Goal: Information Seeking & Learning: Find contact information

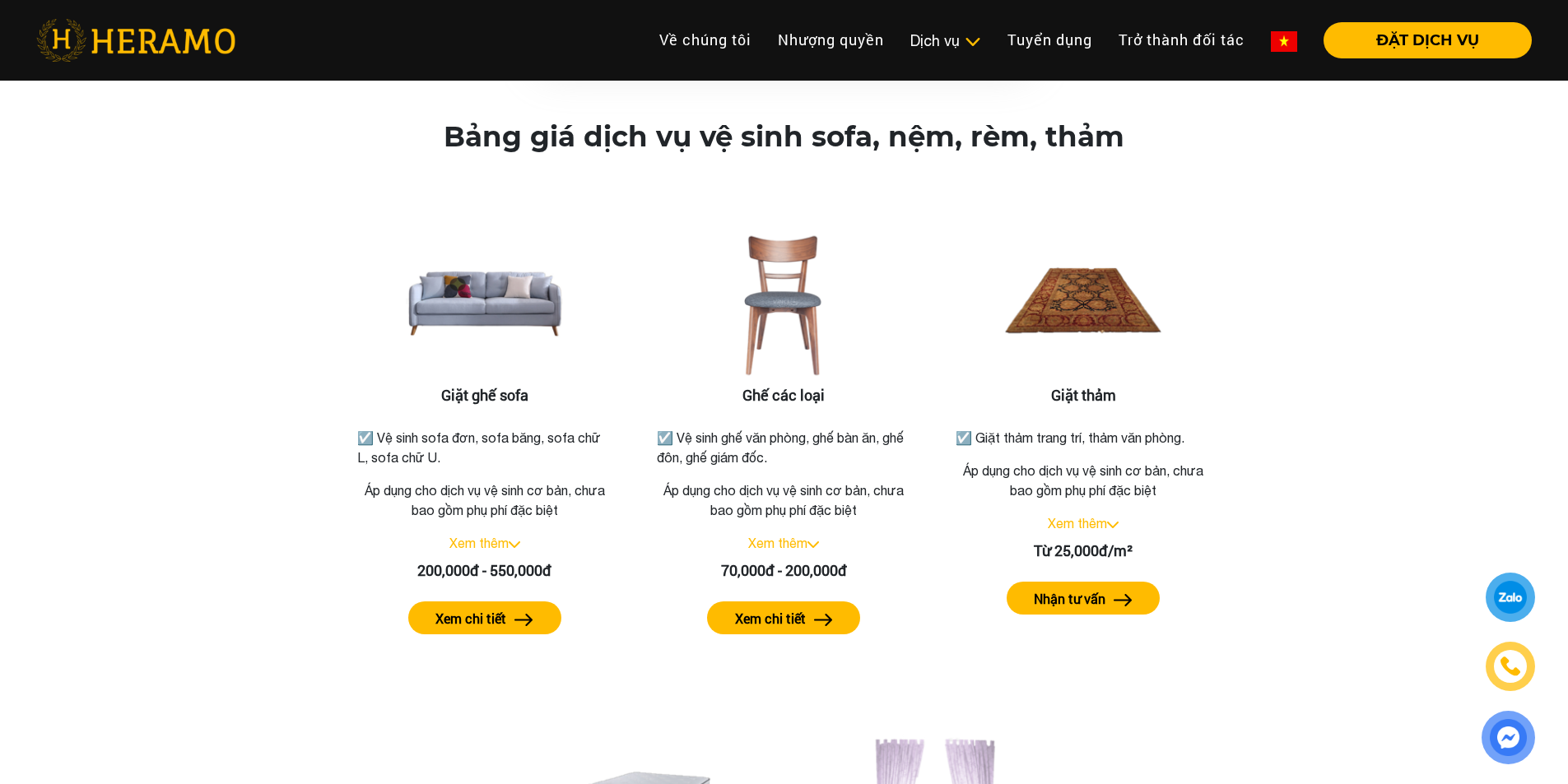
scroll to position [1892, 0]
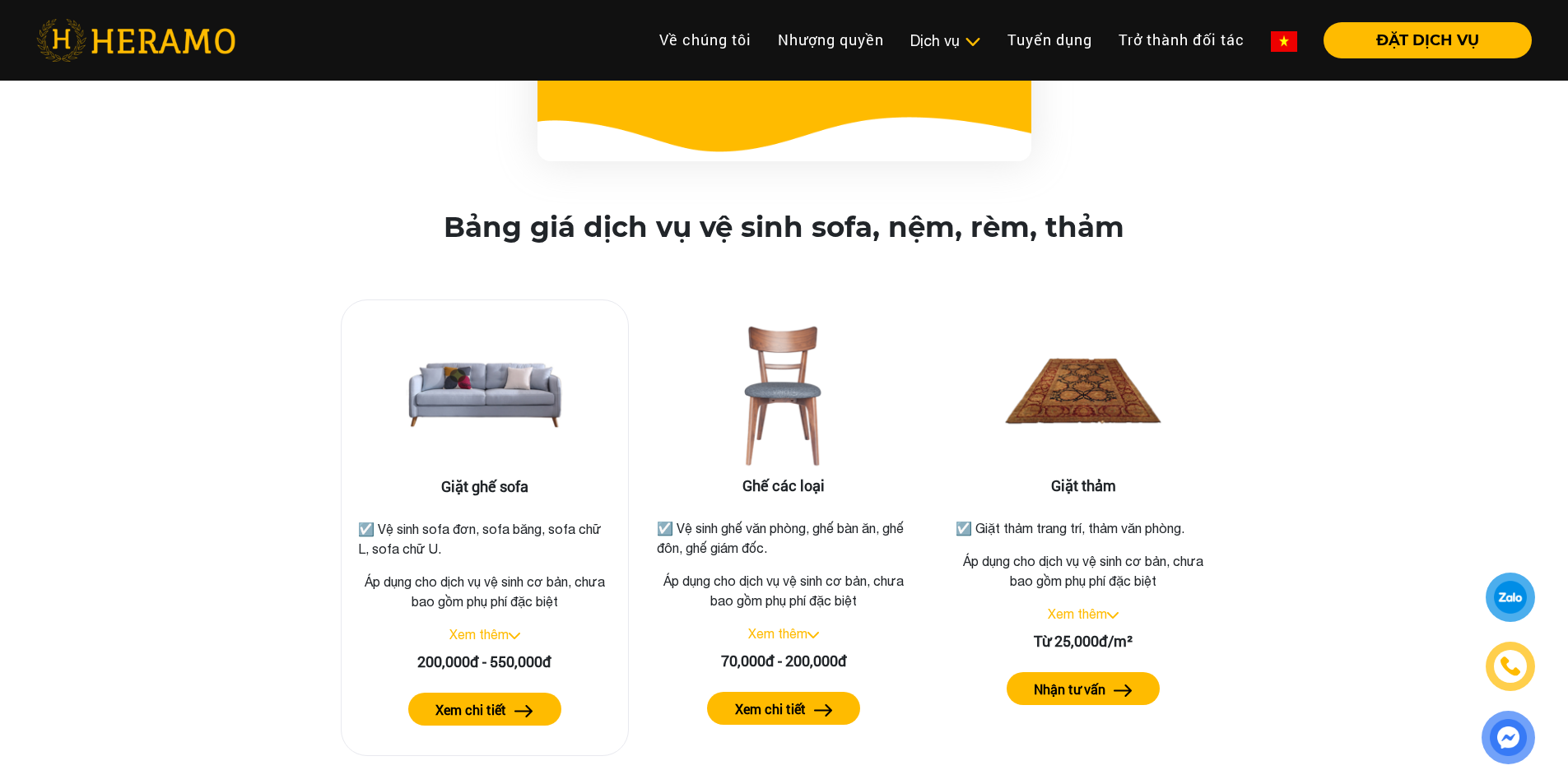
click at [478, 627] on link "Xem thêm" at bounding box center [479, 634] width 59 height 15
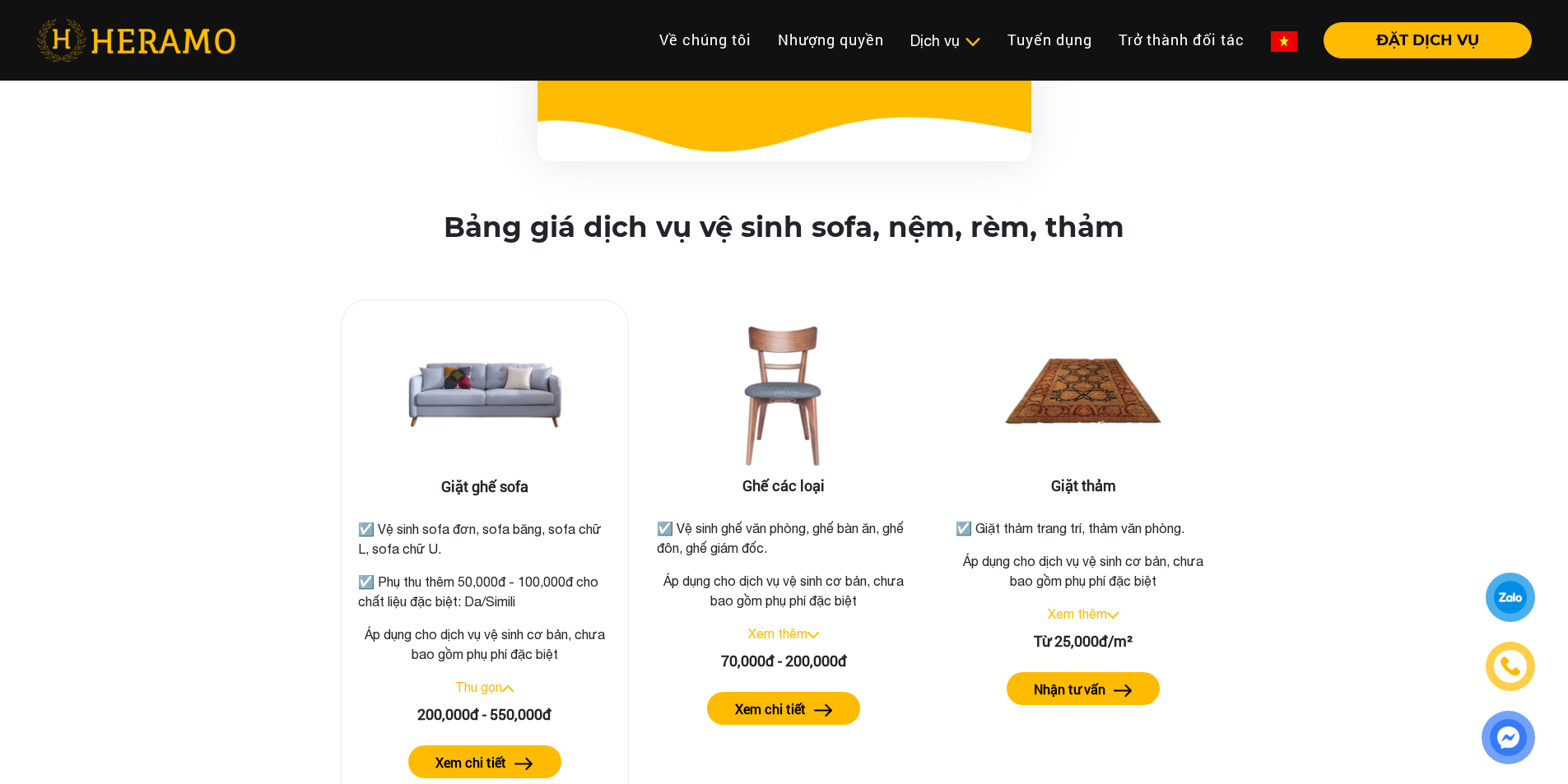
scroll to position [2139, 0]
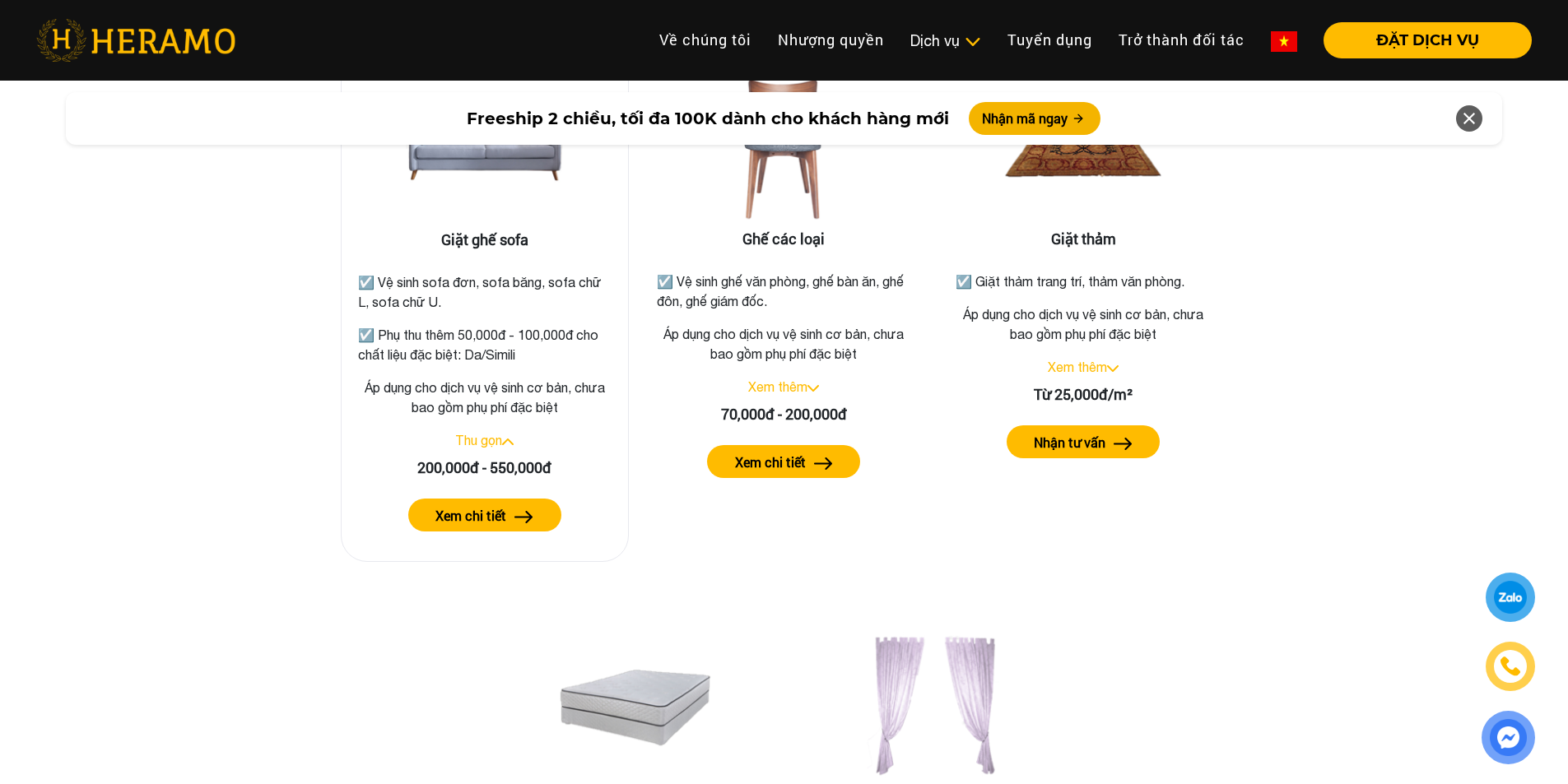
click at [487, 506] on label "Xem chi tiết" at bounding box center [471, 516] width 71 height 20
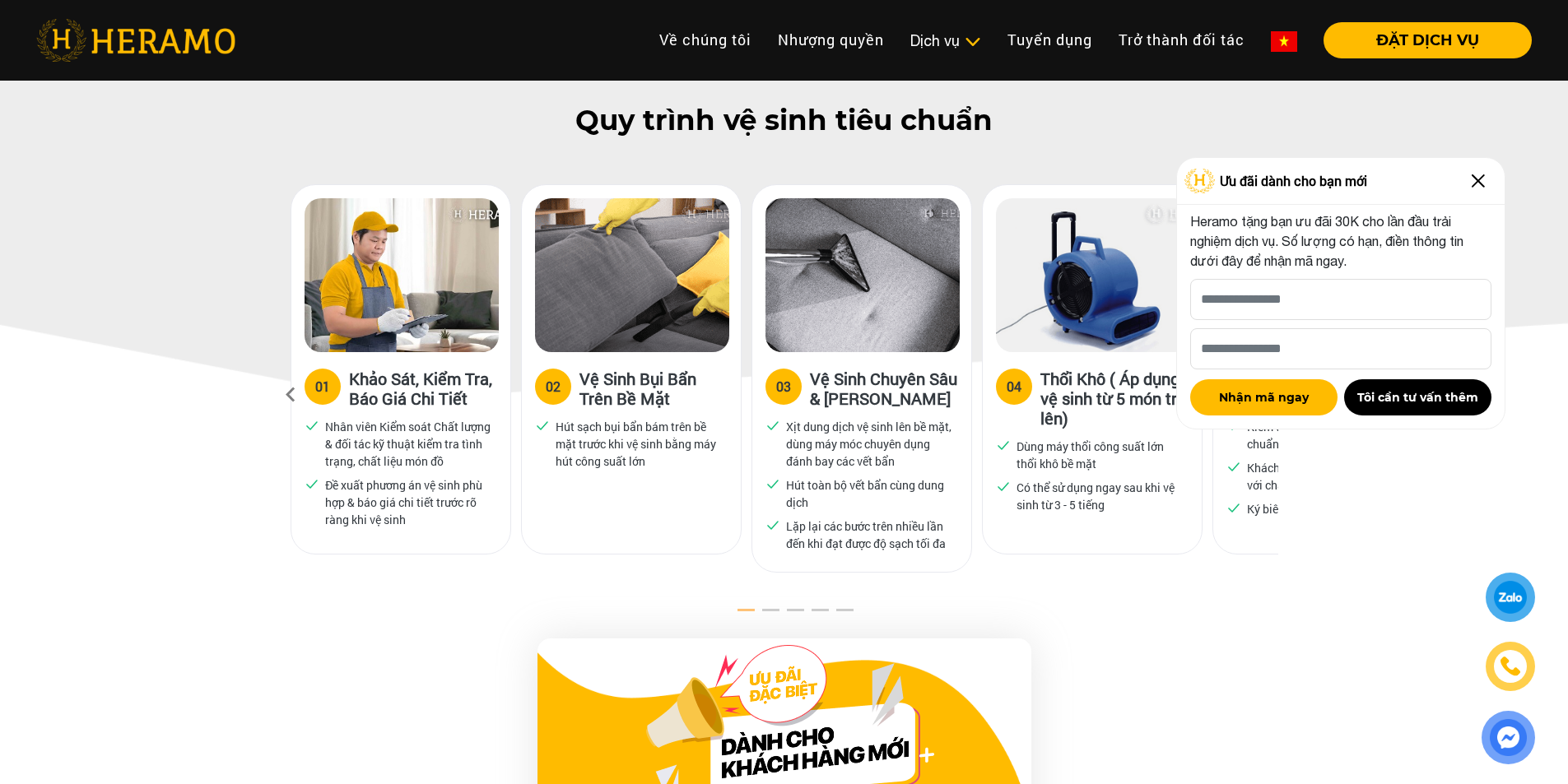
scroll to position [966, 0]
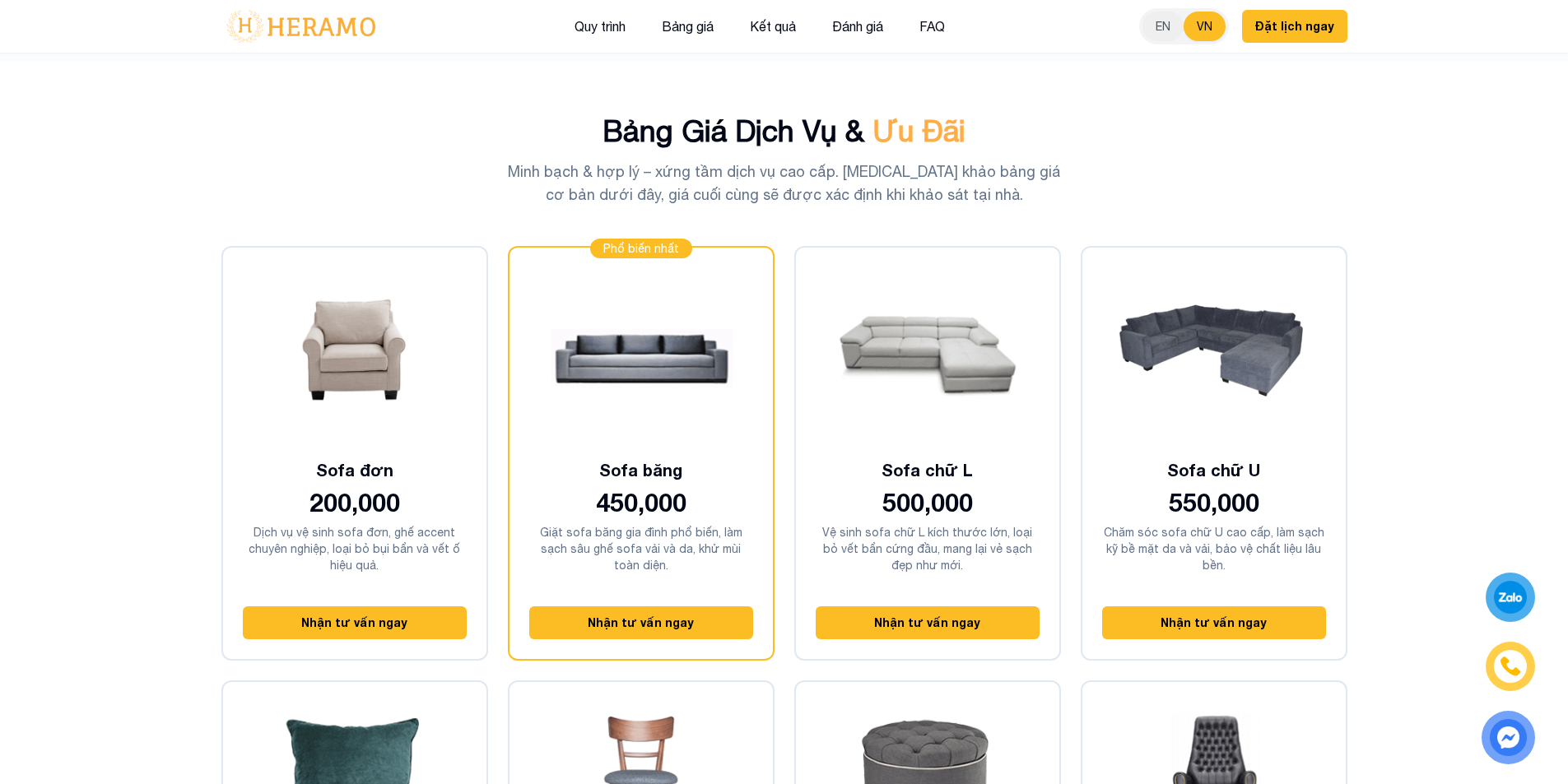
scroll to position [3784, 0]
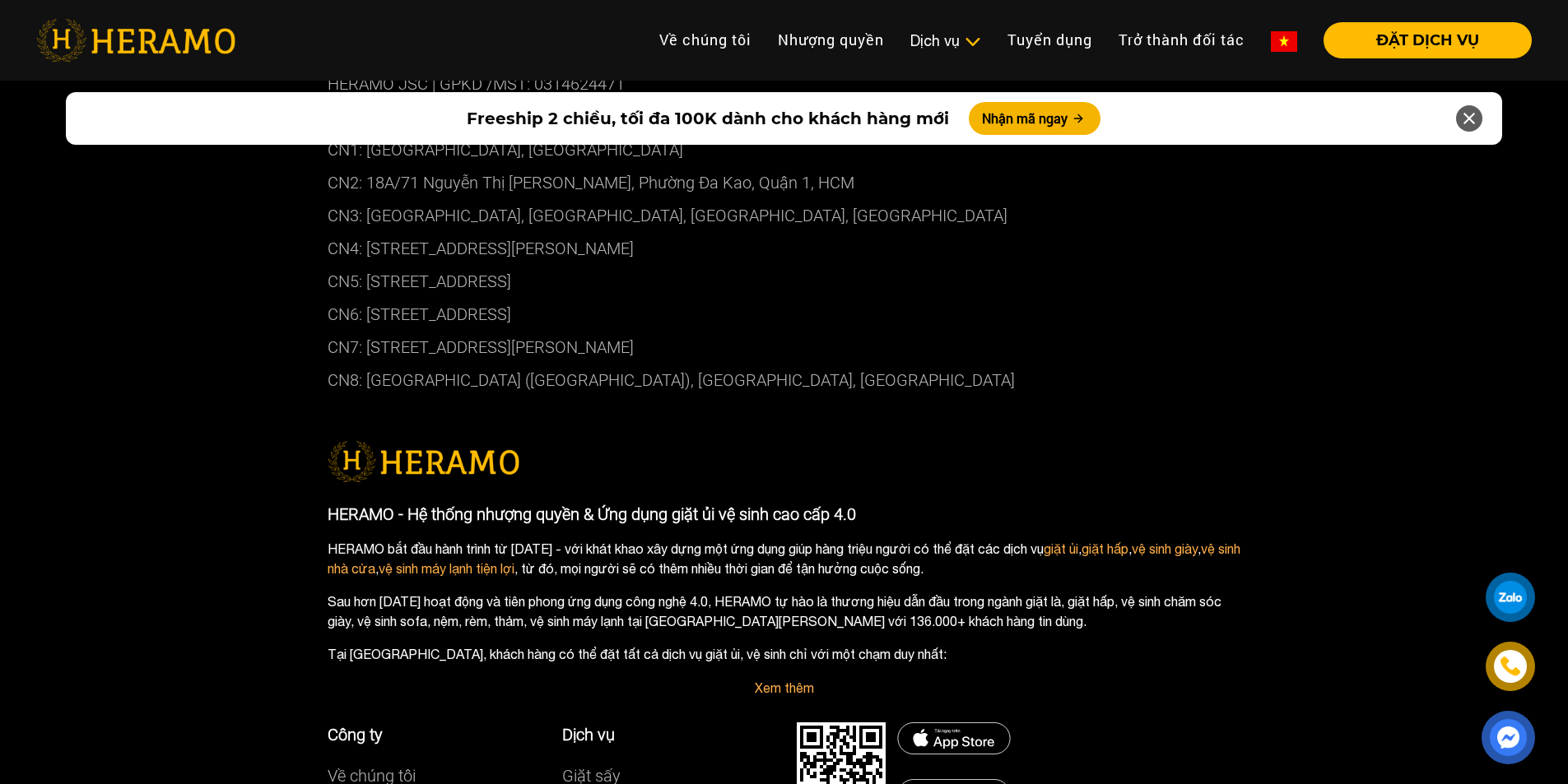
scroll to position [7141, 0]
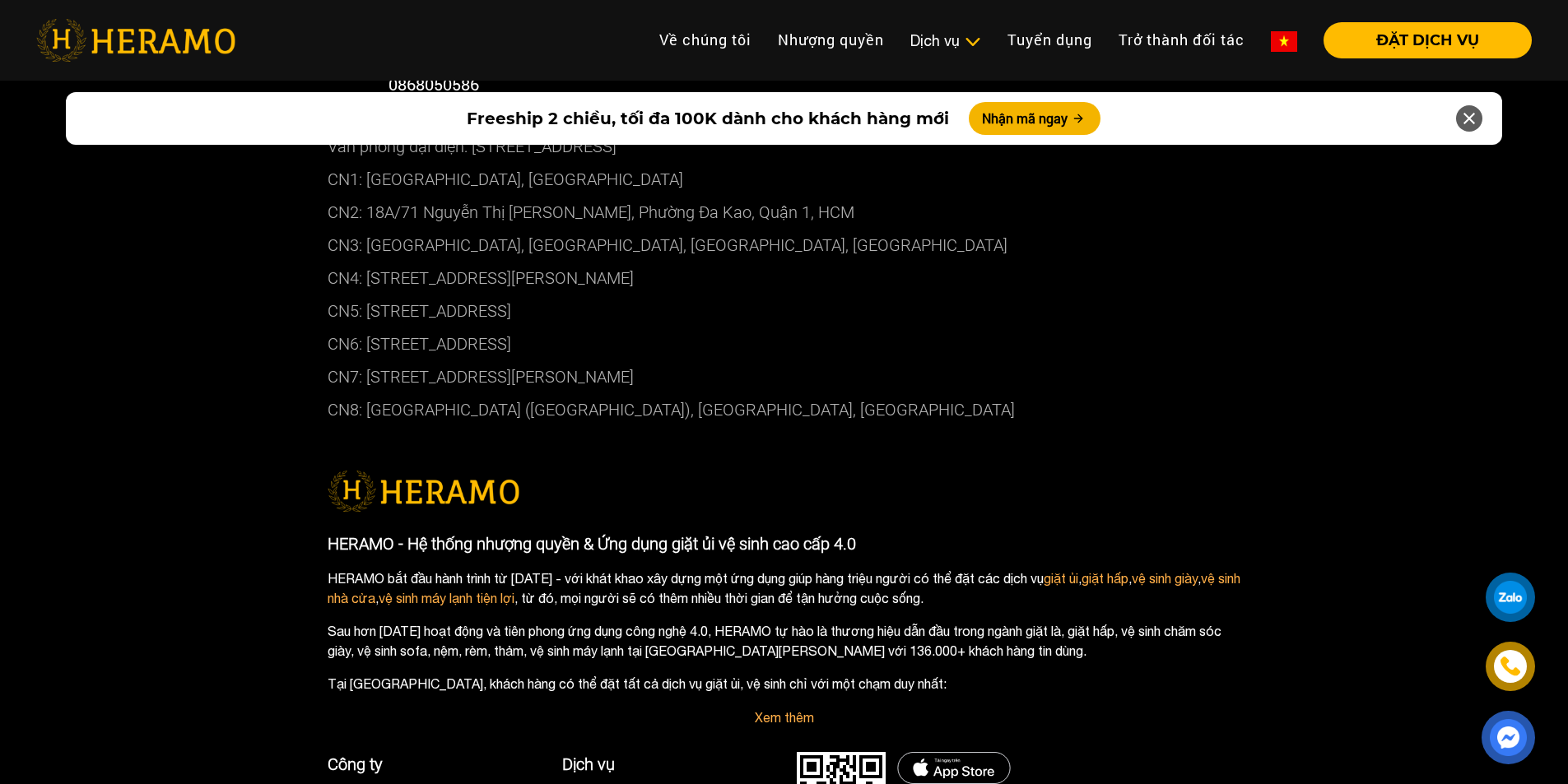
click at [497, 471] on img at bounding box center [423, 491] width 192 height 41
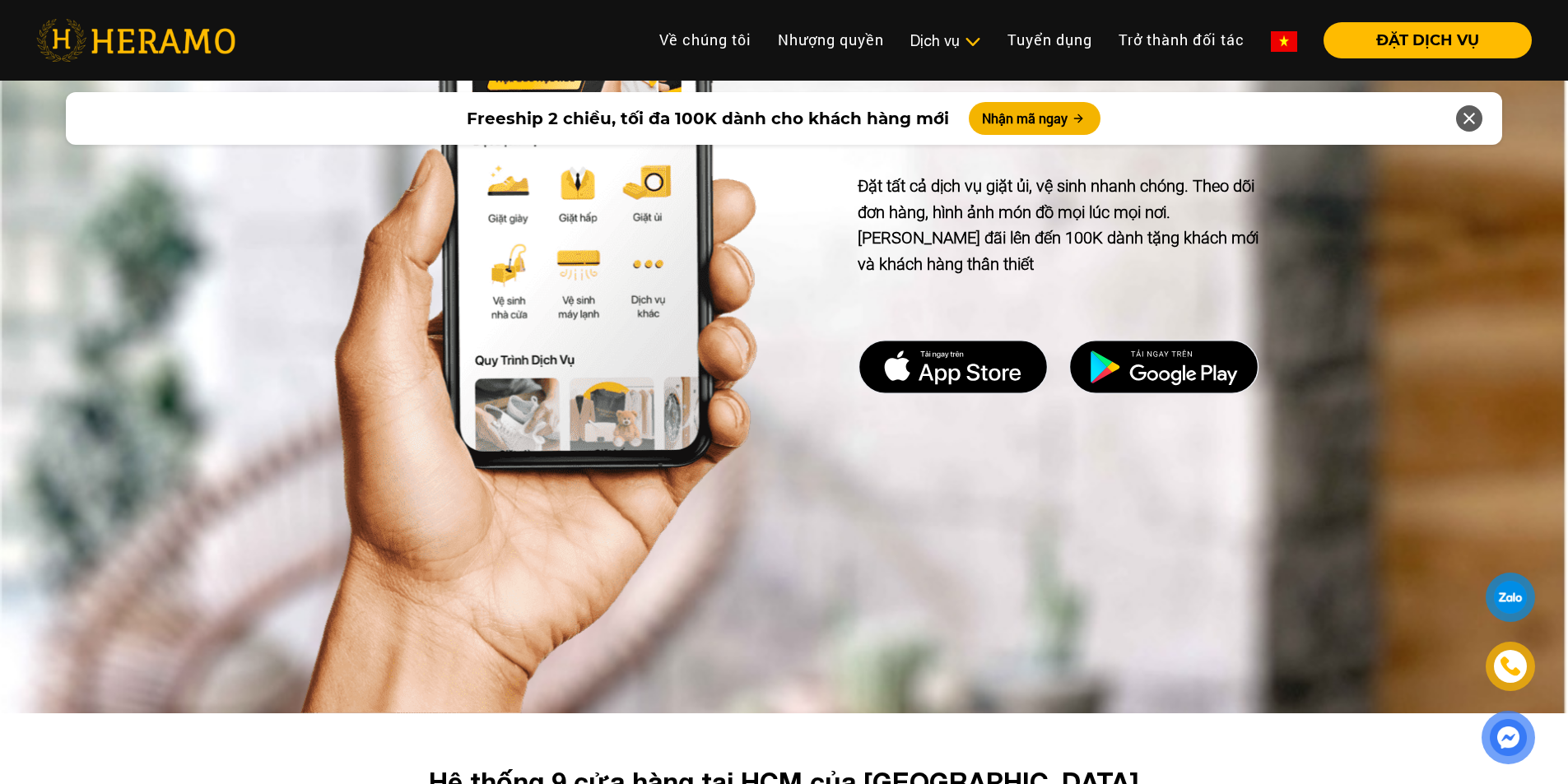
scroll to position [9172, 0]
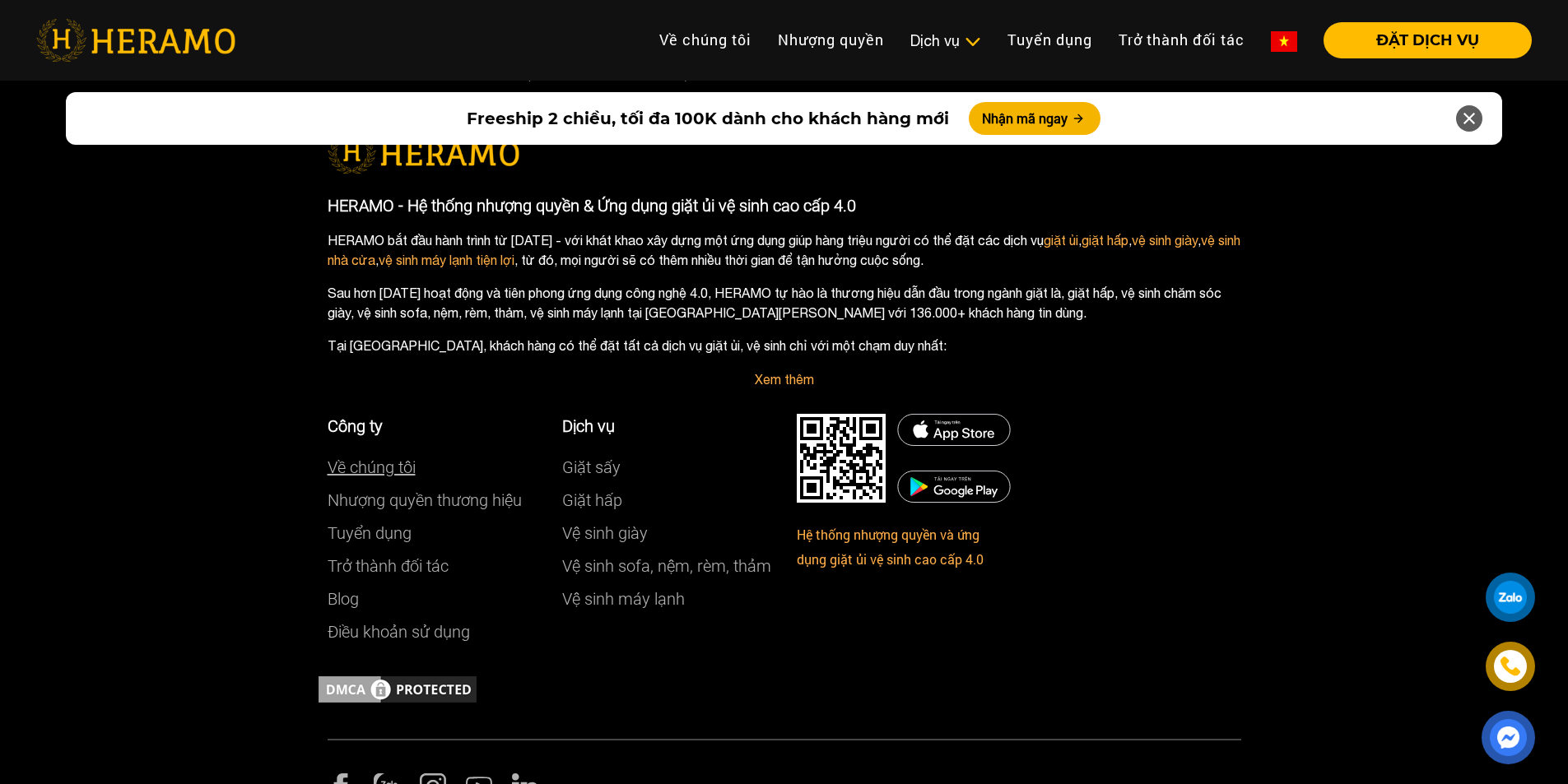
click at [379, 458] on link "Về chúng tôi" at bounding box center [372, 468] width 88 height 20
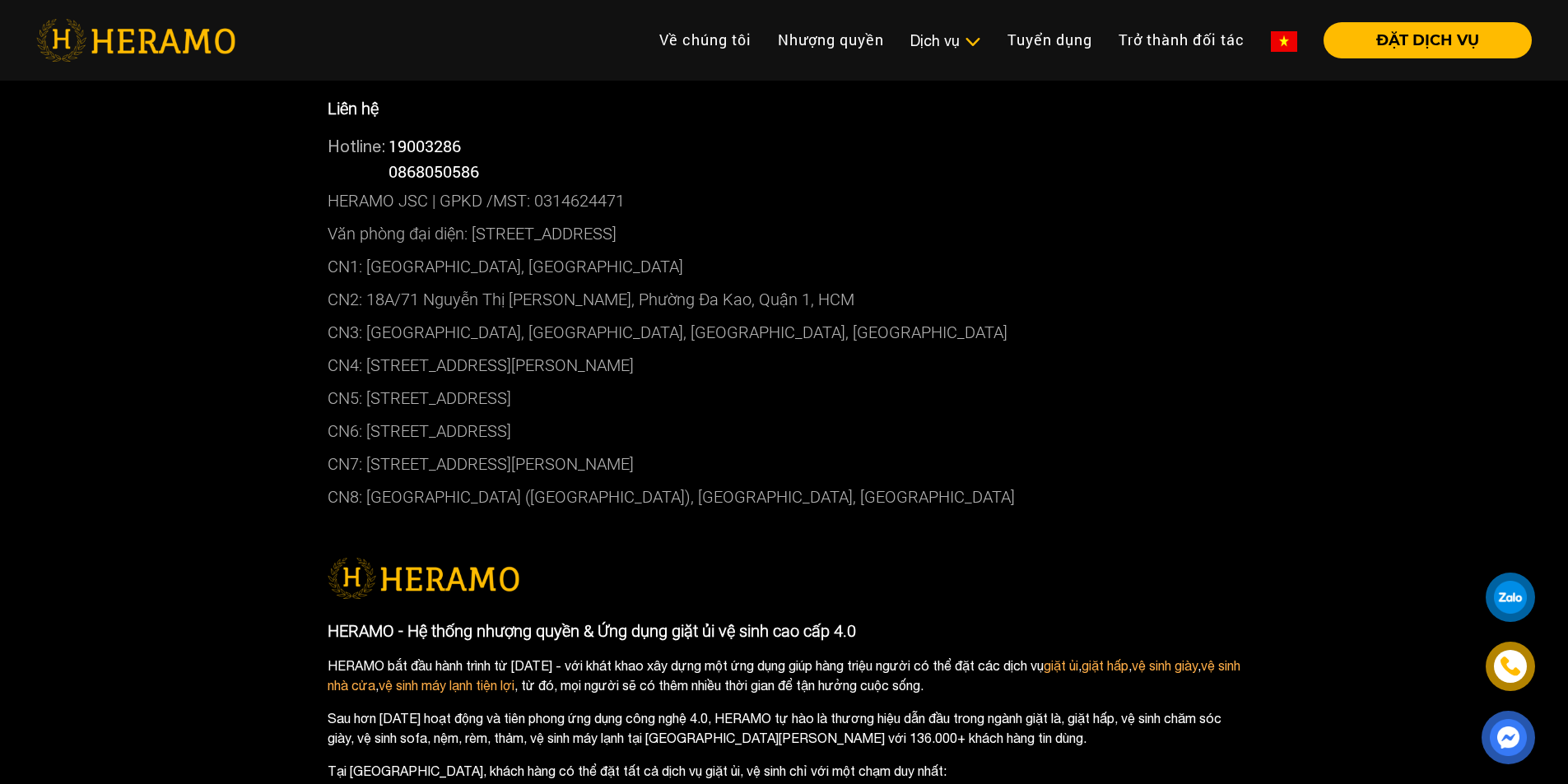
scroll to position [4114, 0]
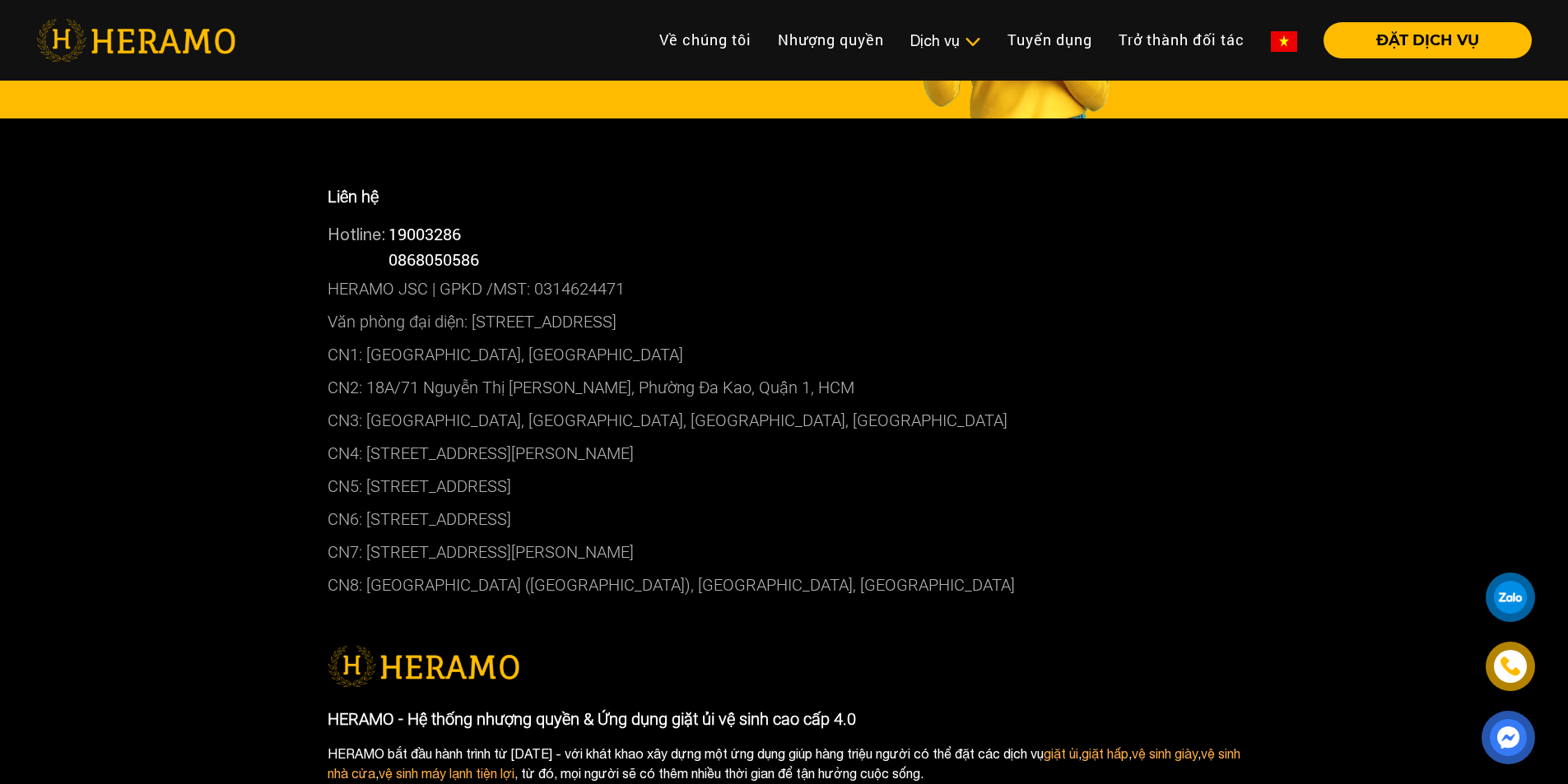
click at [341, 288] on p "HERAMO JSC | GPKD /MST: 0314624471" at bounding box center [784, 288] width 914 height 32
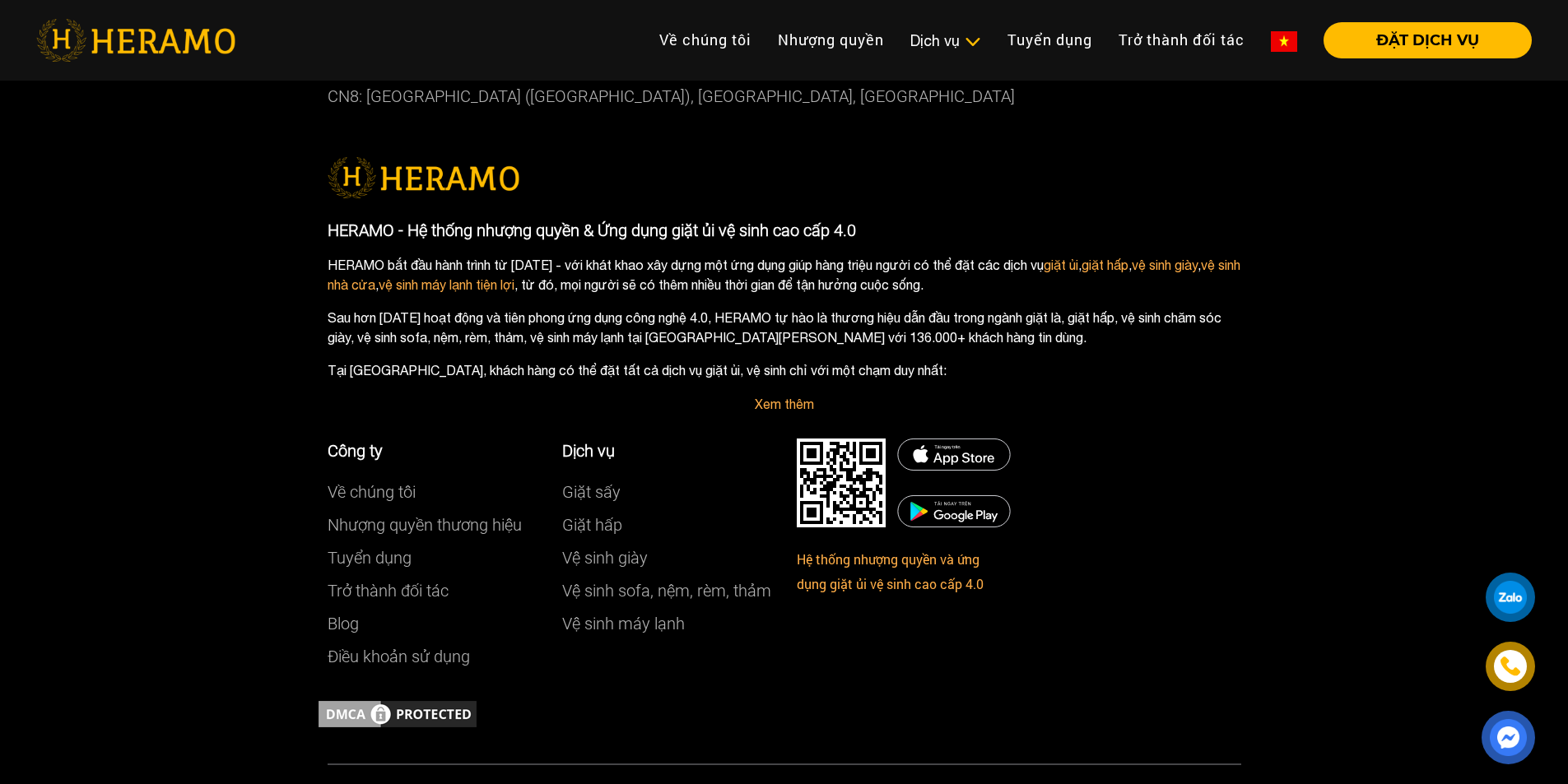
scroll to position [4670, 0]
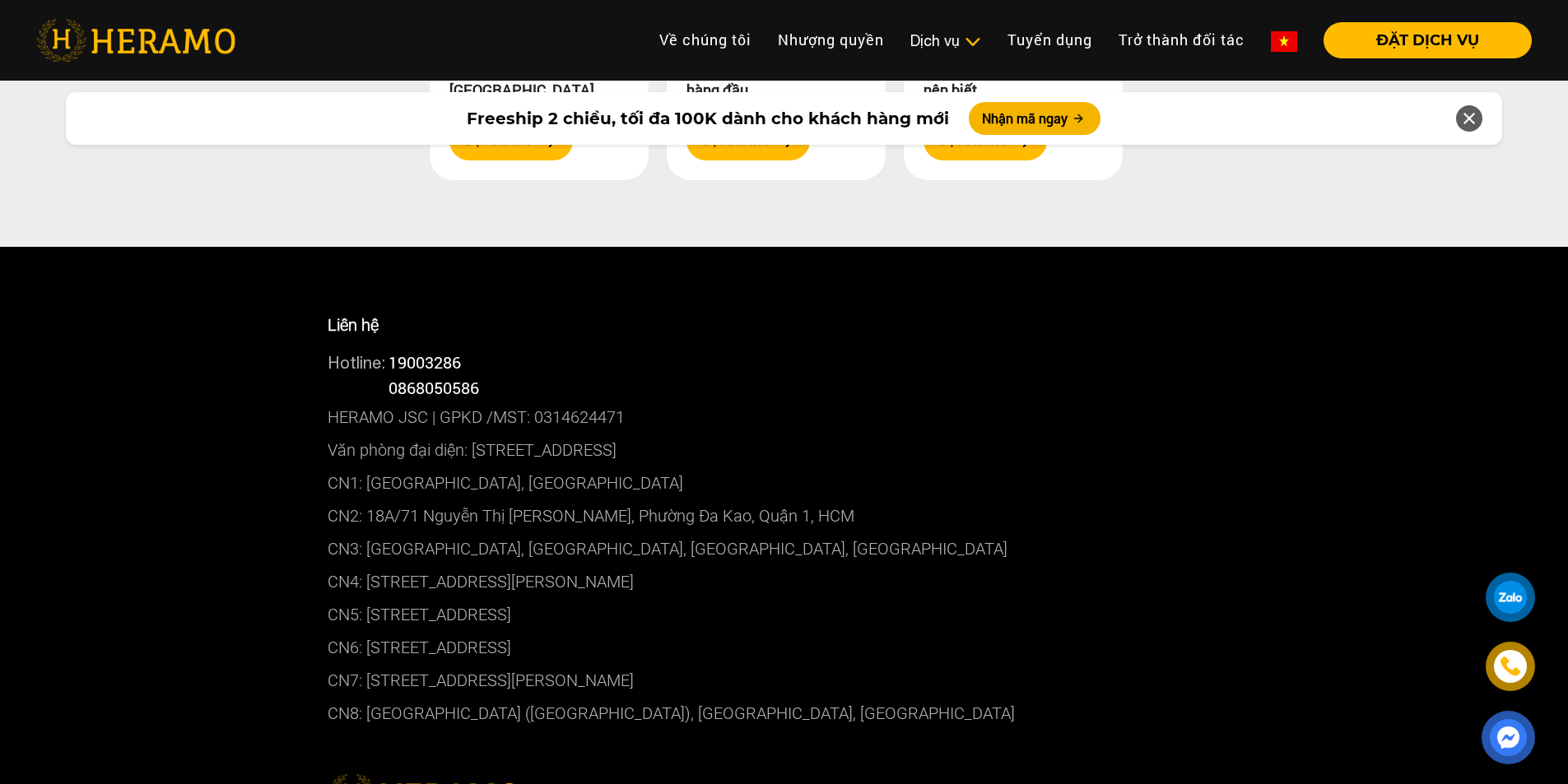
scroll to position [9172, 0]
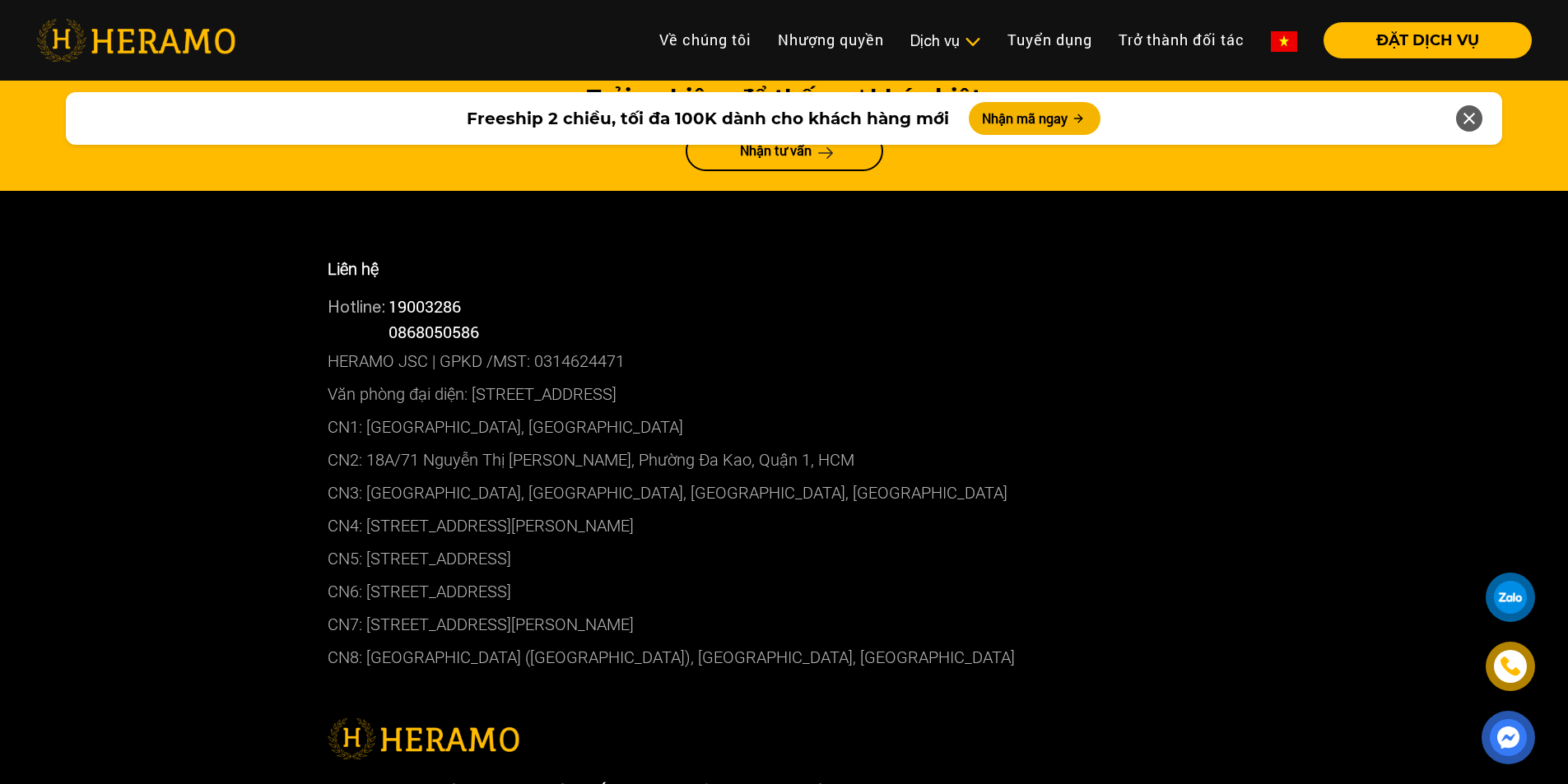
scroll to position [6894, 0]
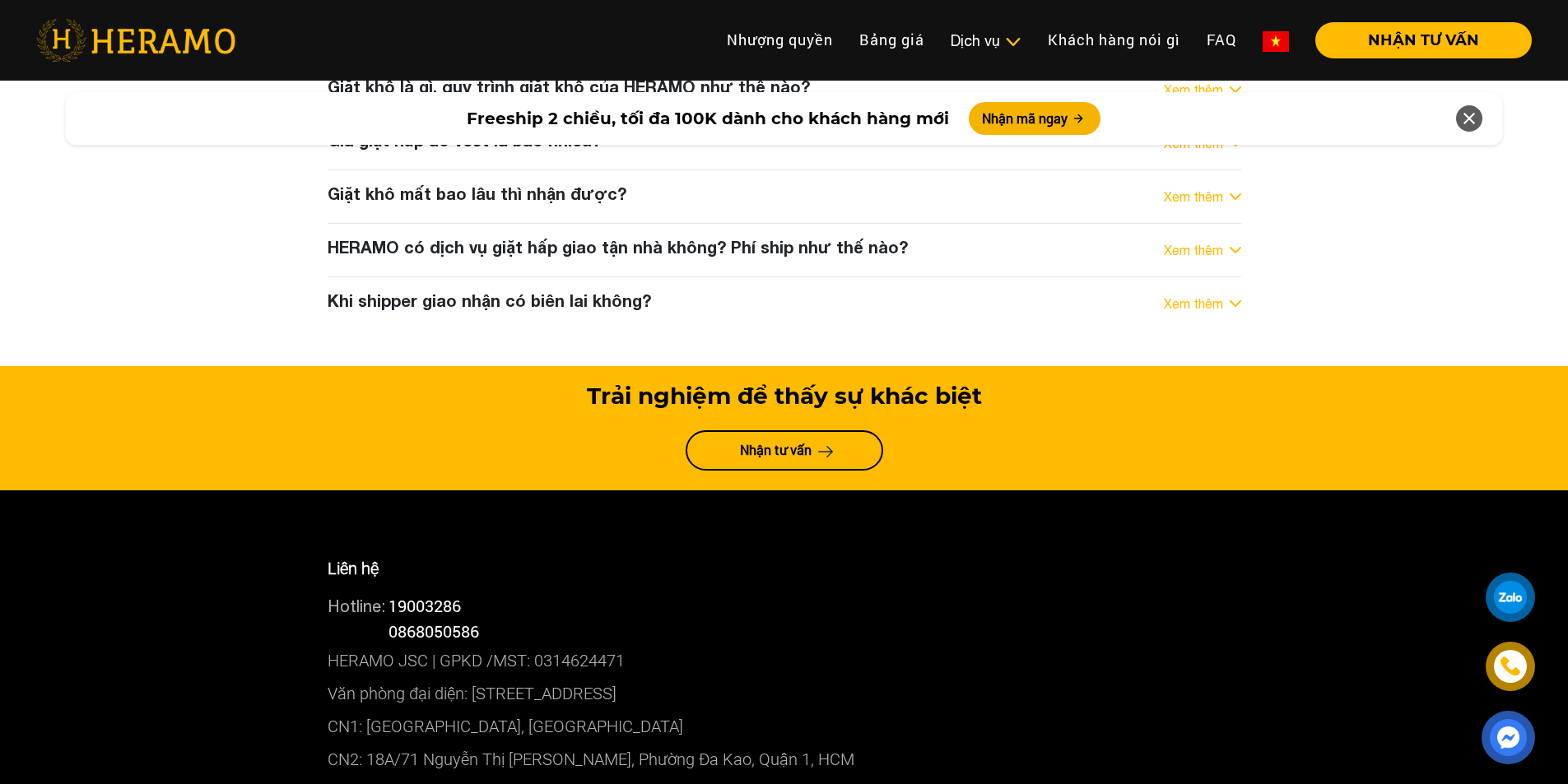
scroll to position [8721, 0]
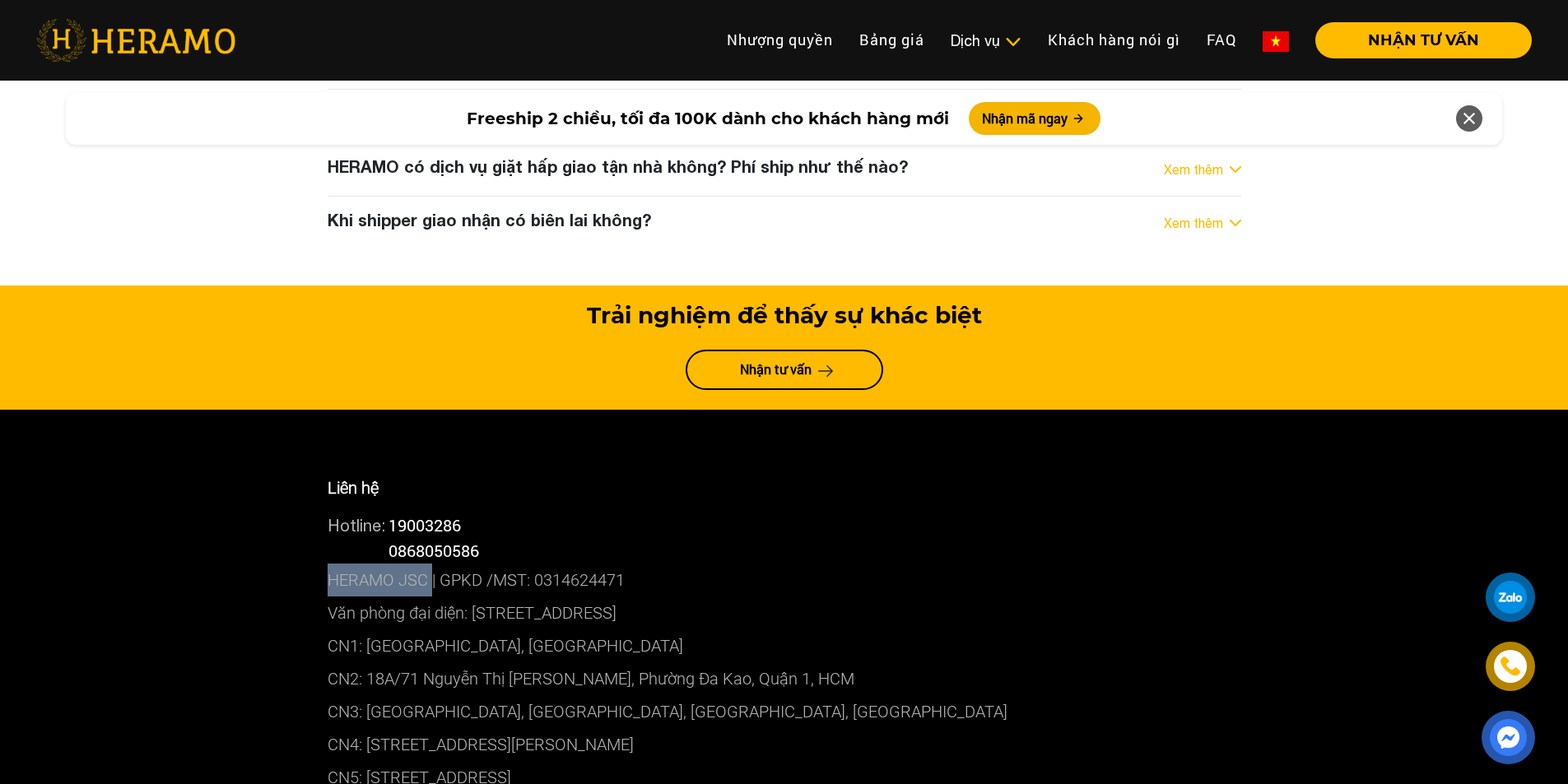
drag, startPoint x: 321, startPoint y: 412, endPoint x: 432, endPoint y: 414, distance: 111.0
click at [432, 451] on div "Liên hệ Hotline: 19003286 Hotline: 0868050586 HERAMO JSC | GPKD /MST: 031462447…" at bounding box center [784, 684] width 939 height 467
drag, startPoint x: 417, startPoint y: 415, endPoint x: 416, endPoint y: 405, distance: 10.0
click at [416, 564] on p "HERAMO JSC | GPKD /MST: 0314624471" at bounding box center [784, 580] width 914 height 32
click at [411, 564] on p "HERAMO JSC | GPKD /MST: 0314624471" at bounding box center [784, 580] width 914 height 32
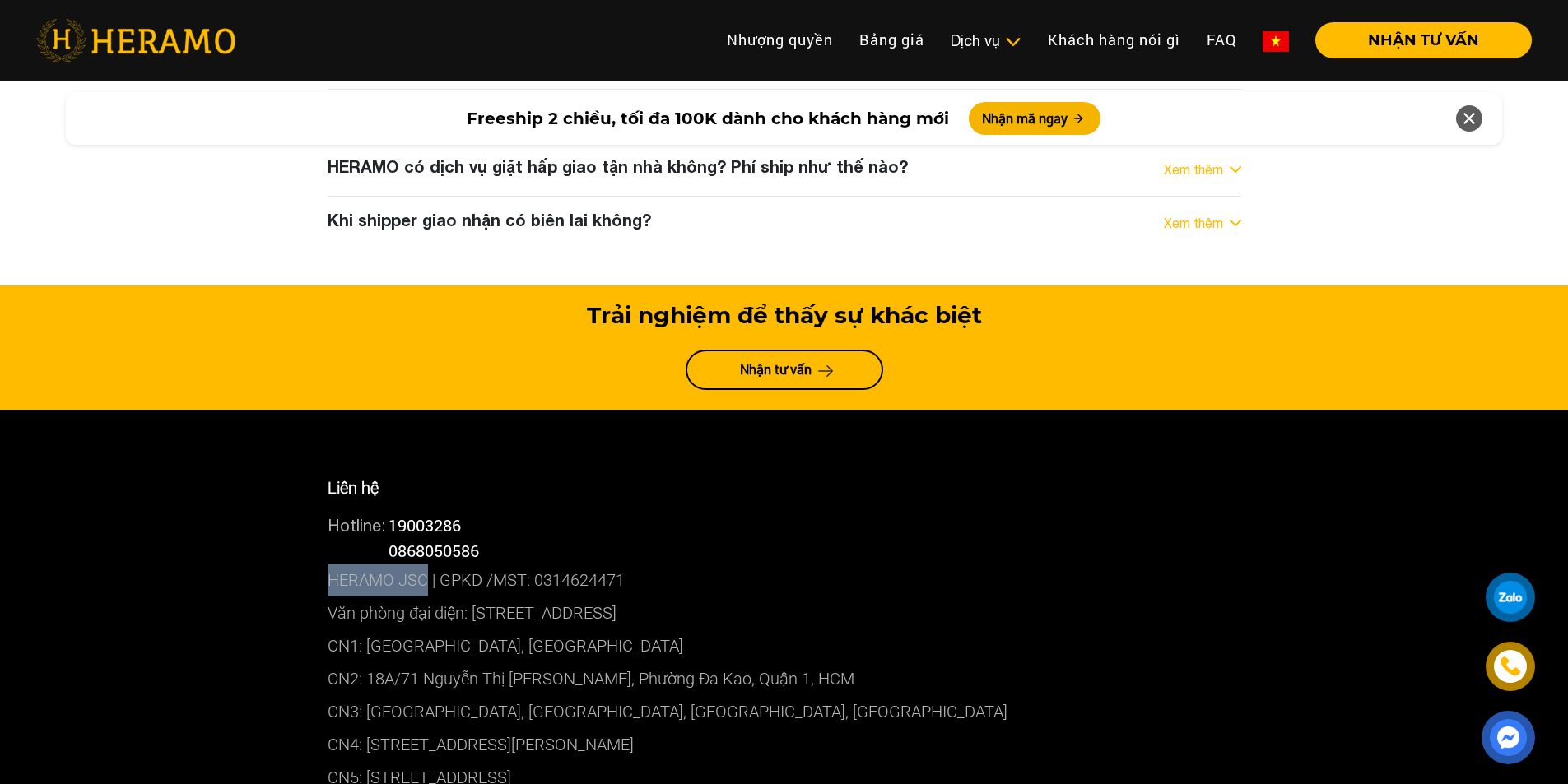
drag, startPoint x: 336, startPoint y: 412, endPoint x: 429, endPoint y: 410, distance: 93.0
click at [429, 564] on p "HERAMO JSC | GPKD /MST: 0314624471" at bounding box center [784, 580] width 914 height 32
copy p "HERAMO JSC"
